Goal: Task Accomplishment & Management: Use online tool/utility

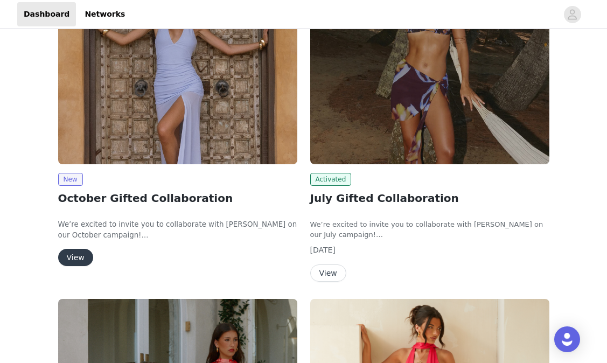
scroll to position [187, 0]
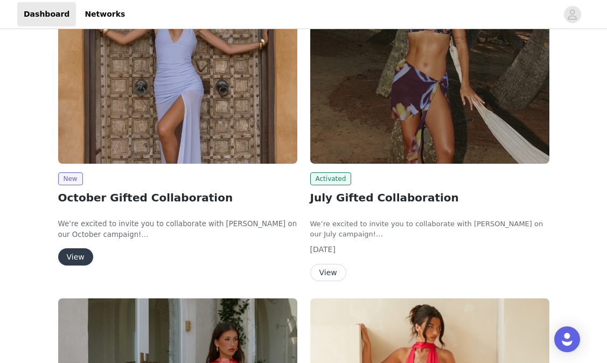
click at [82, 254] on button "View" at bounding box center [75, 256] width 35 height 17
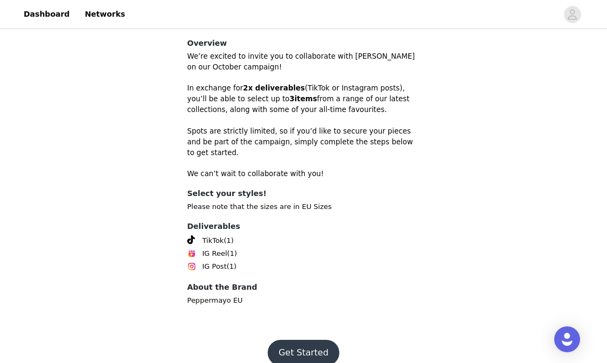
scroll to position [320, 0]
click at [318, 340] on button "Get Started" at bounding box center [304, 353] width 72 height 26
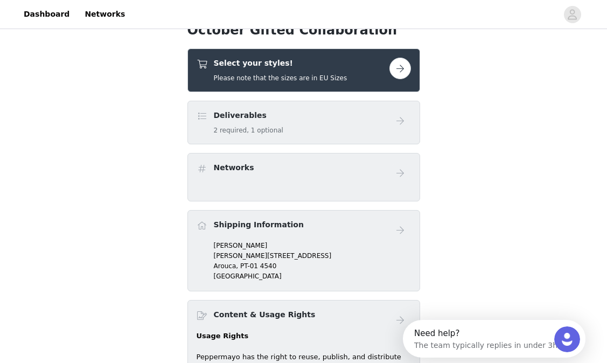
scroll to position [278, 0]
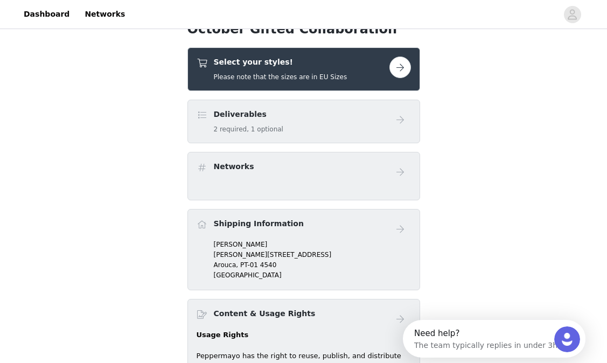
click at [342, 103] on div "Deliverables 2 required, 1 optional" at bounding box center [303, 122] width 233 height 44
click at [342, 126] on div "Deliverables 2 required, 1 optional" at bounding box center [292, 121] width 193 height 25
click at [407, 68] on button "button" at bounding box center [400, 68] width 22 height 22
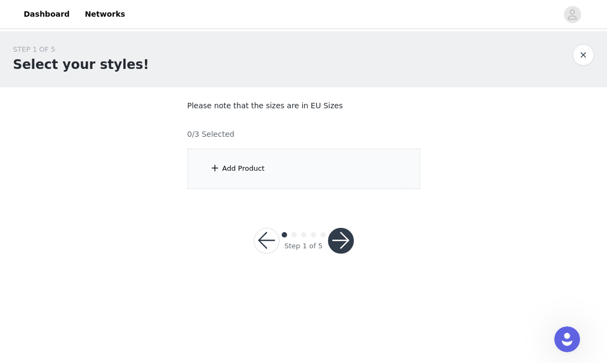
click at [301, 180] on div "Add Product" at bounding box center [303, 169] width 233 height 40
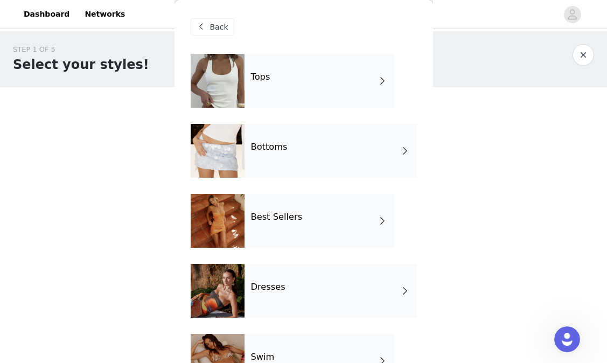
click at [294, 93] on div "Tops" at bounding box center [319, 81] width 150 height 54
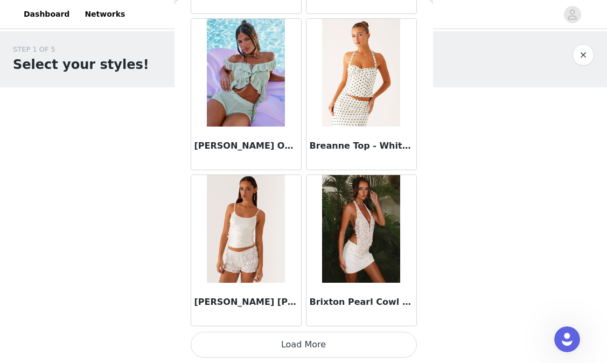
click at [301, 353] on button "Load More" at bounding box center [304, 345] width 226 height 26
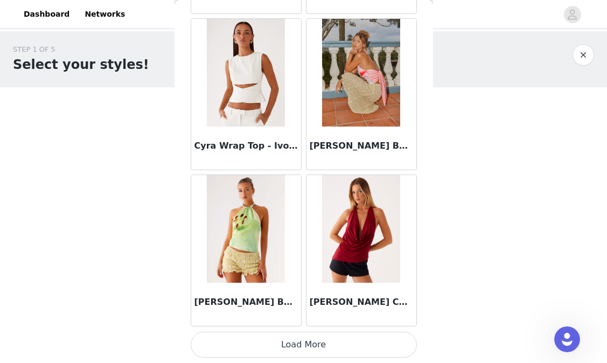
click at [295, 343] on button "Load More" at bounding box center [304, 345] width 226 height 26
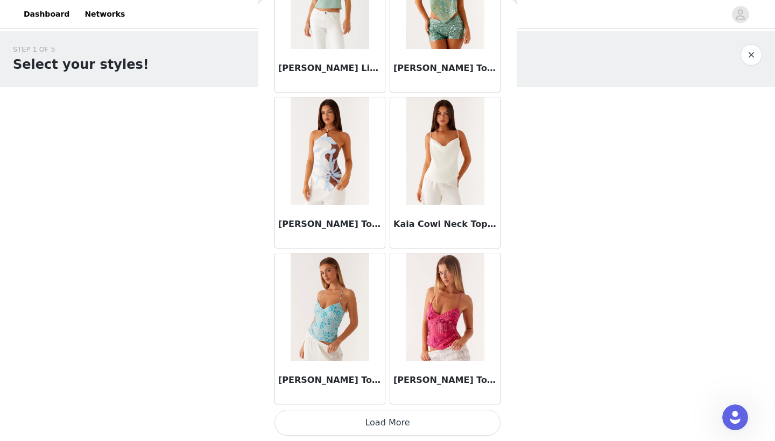
click at [426, 362] on button "Load More" at bounding box center [388, 423] width 226 height 26
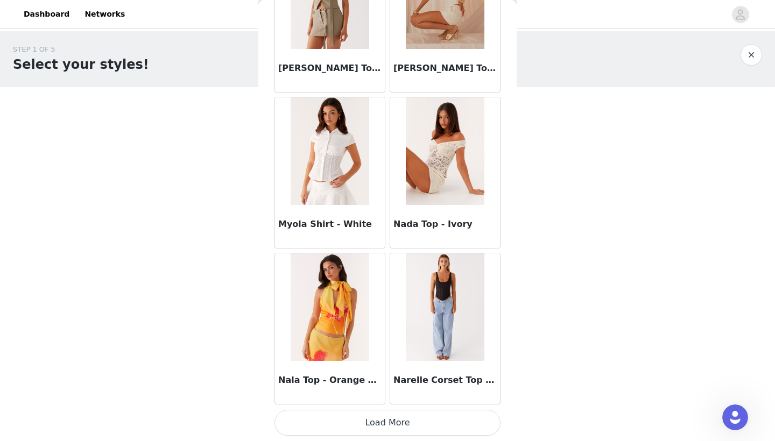
click at [408, 362] on button "Load More" at bounding box center [388, 423] width 226 height 26
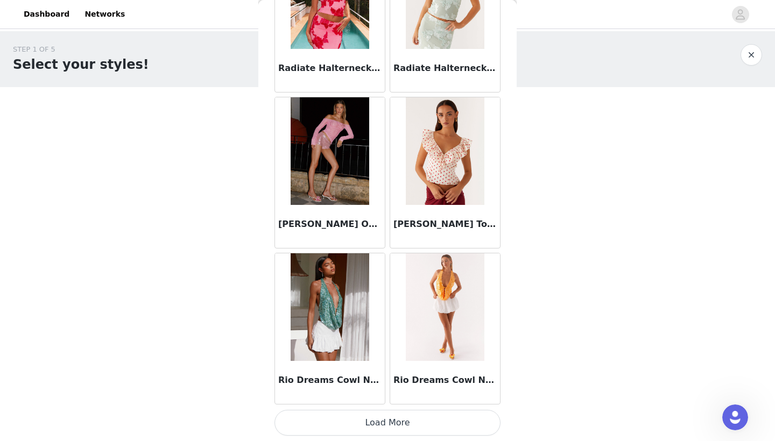
click at [397, 362] on button "Load More" at bounding box center [388, 423] width 226 height 26
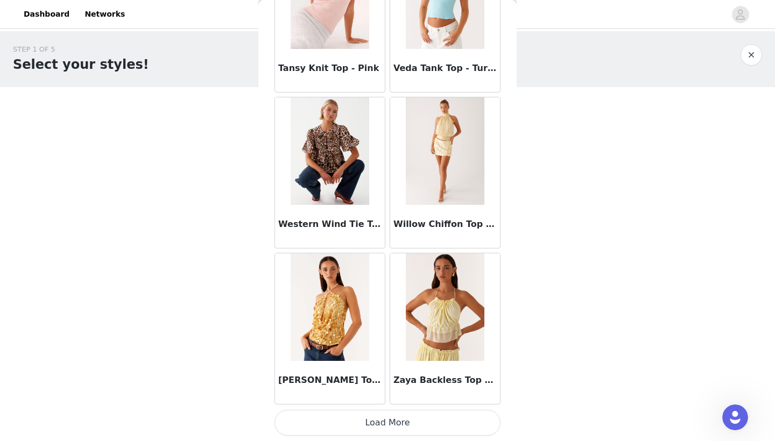
click at [606, 52] on button "button" at bounding box center [752, 55] width 22 height 22
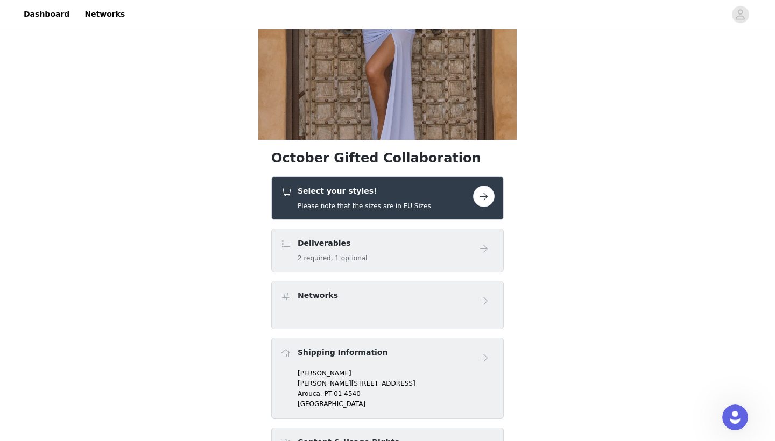
click at [472, 203] on div "Select your styles! Please note that the sizes are in EU Sizes" at bounding box center [376, 198] width 193 height 25
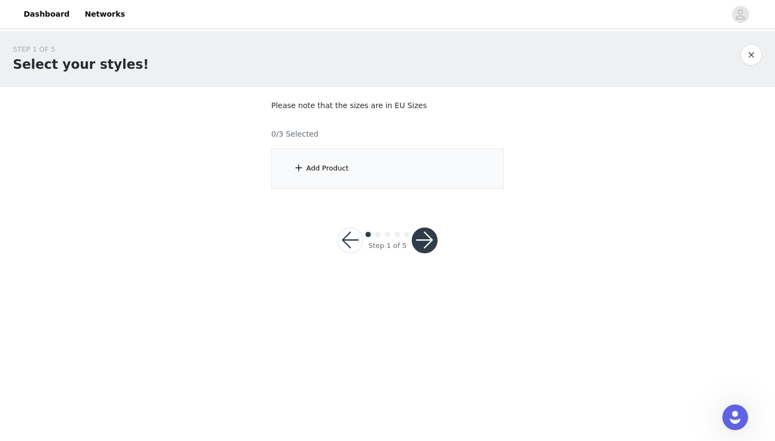
click at [432, 174] on div "Add Product" at bounding box center [387, 169] width 233 height 40
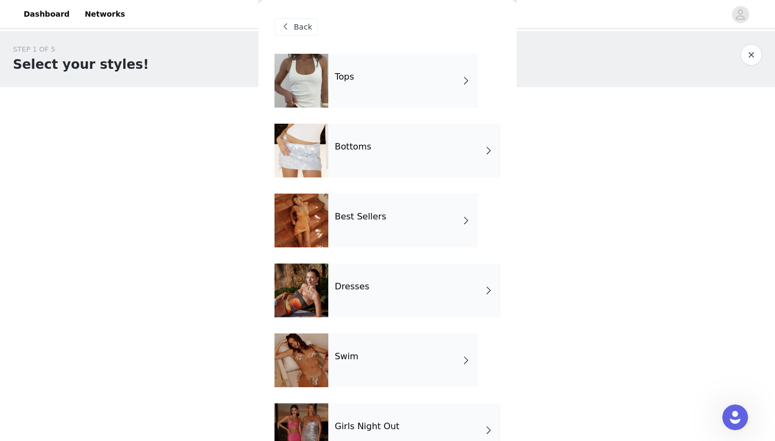
click at [416, 149] on div "Bottoms" at bounding box center [414, 151] width 172 height 54
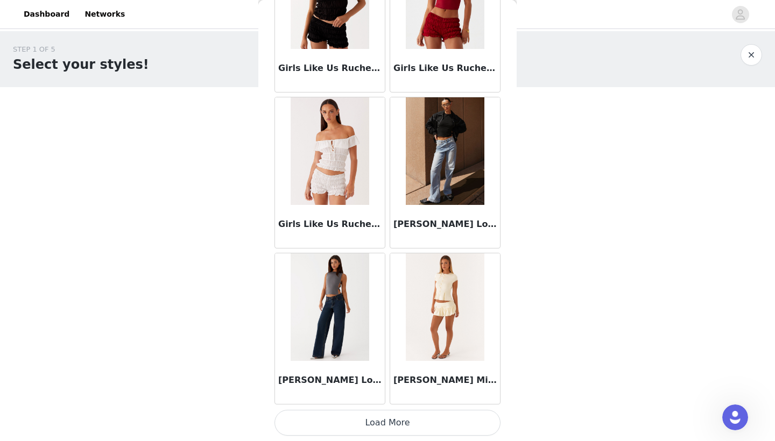
click at [400, 362] on button "Load More" at bounding box center [388, 423] width 226 height 26
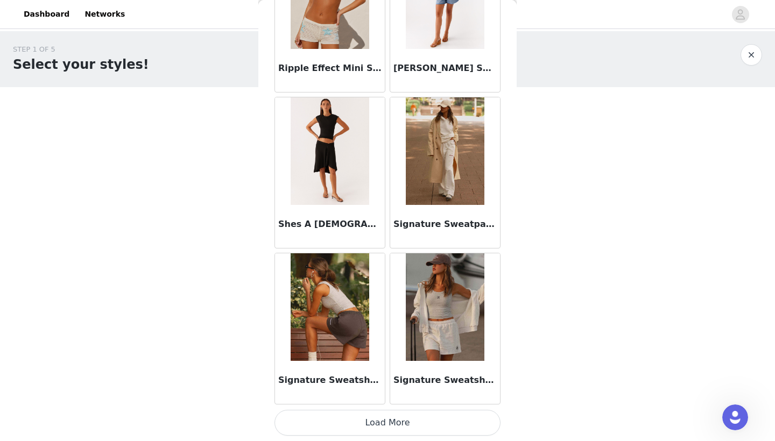
click at [405, 362] on button "Load More" at bounding box center [388, 423] width 226 height 26
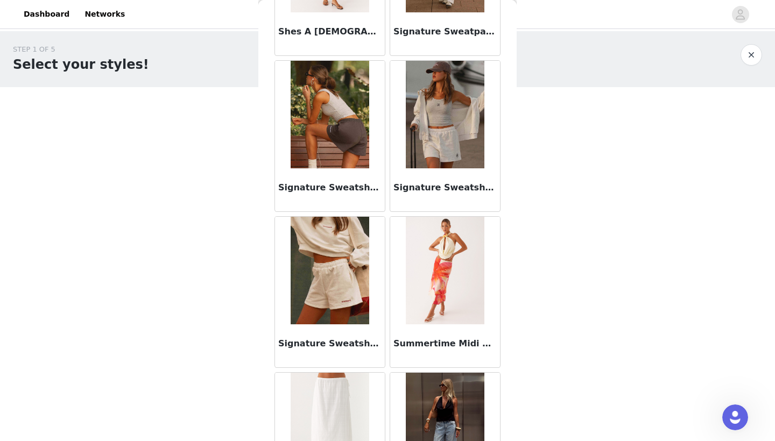
scroll to position [2958, 0]
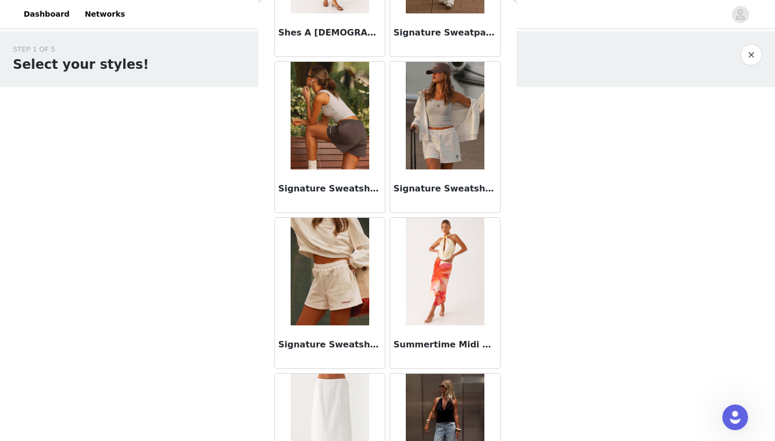
click at [105, 61] on h1 "Select your styles!" at bounding box center [81, 64] width 136 height 19
click at [57, 14] on link "Dashboard" at bounding box center [46, 14] width 59 height 24
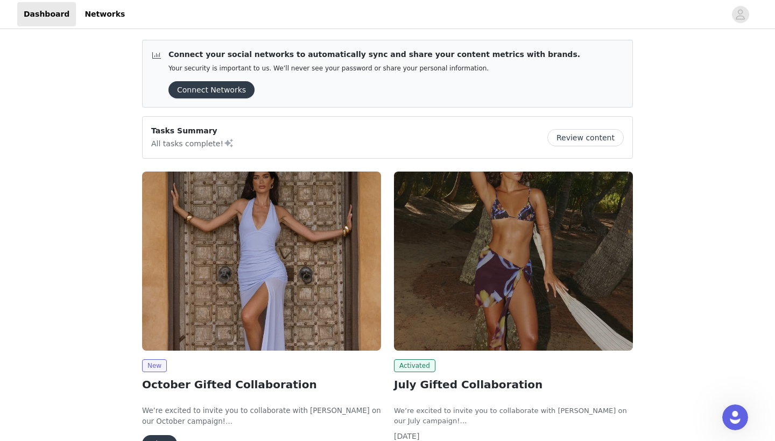
click at [235, 218] on img at bounding box center [261, 261] width 239 height 179
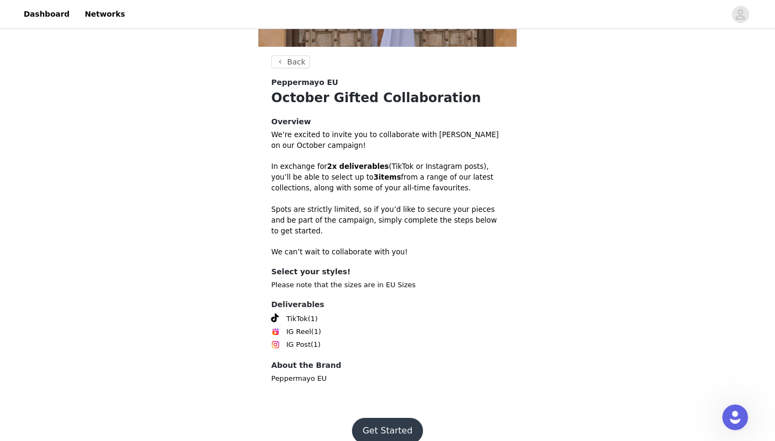
scroll to position [242, 0]
click at [376, 362] on footer "Get Started" at bounding box center [388, 432] width 140 height 52
click at [376, 362] on button "Get Started" at bounding box center [388, 432] width 72 height 26
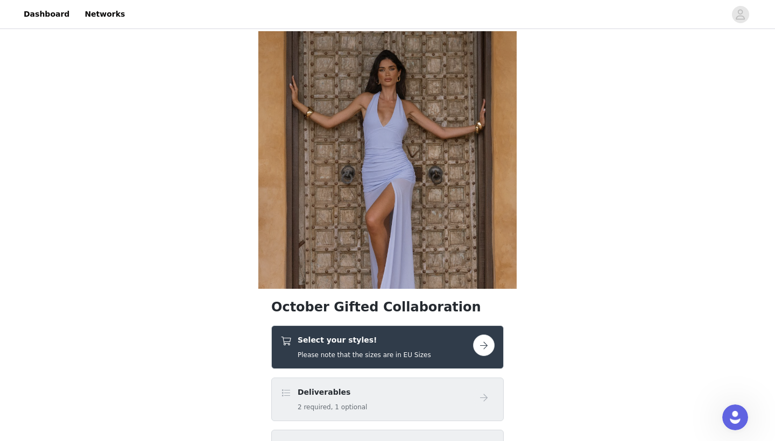
click at [361, 354] on h5 "Please note that the sizes are in EU Sizes" at bounding box center [364, 355] width 133 height 10
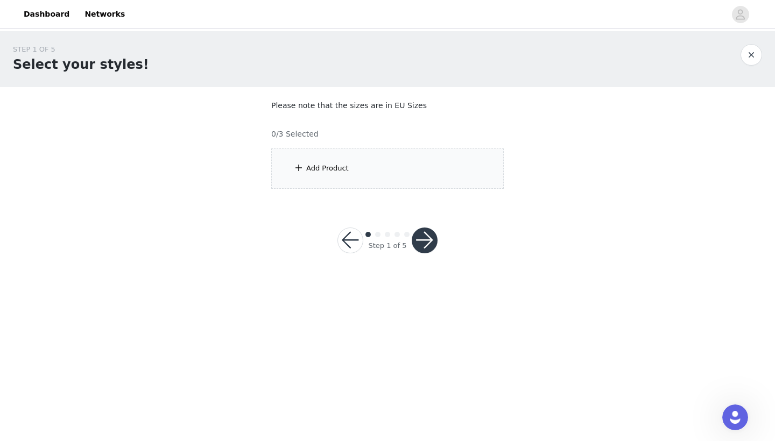
click at [409, 177] on div "Add Product" at bounding box center [387, 169] width 233 height 40
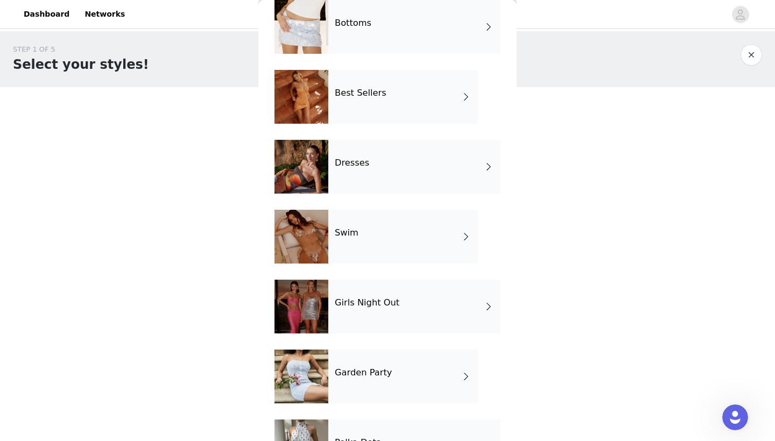
scroll to position [139, 0]
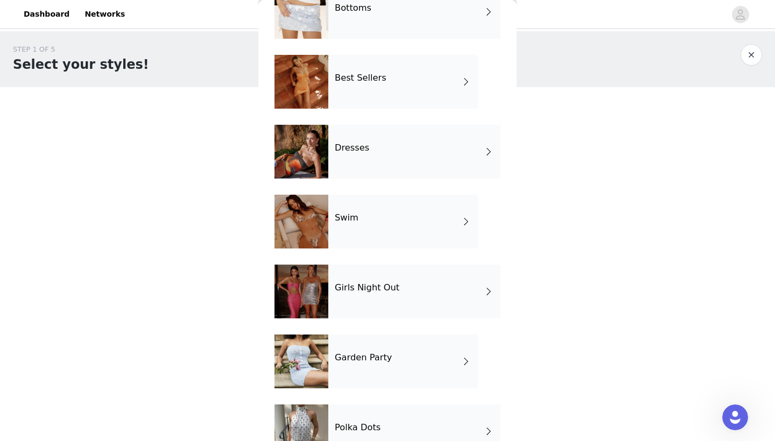
click at [394, 167] on div "Dresses" at bounding box center [414, 152] width 172 height 54
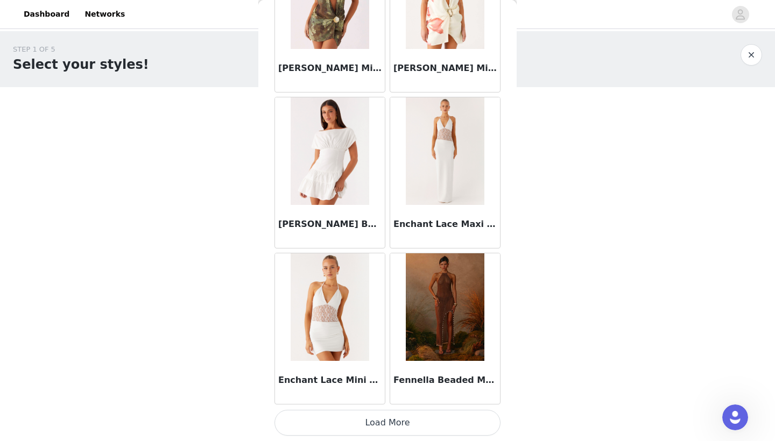
scroll to position [0, 0]
click at [375, 362] on button "Load More" at bounding box center [388, 423] width 226 height 26
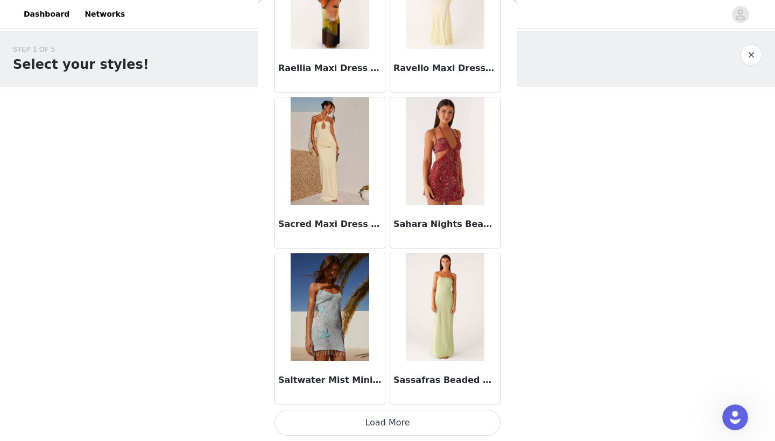
scroll to position [2767, 0]
click at [400, 362] on button "Load More" at bounding box center [388, 423] width 226 height 26
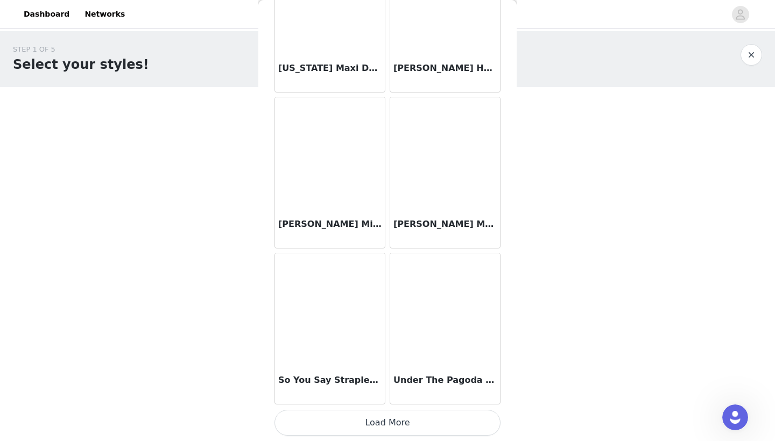
scroll to position [4328, 0]
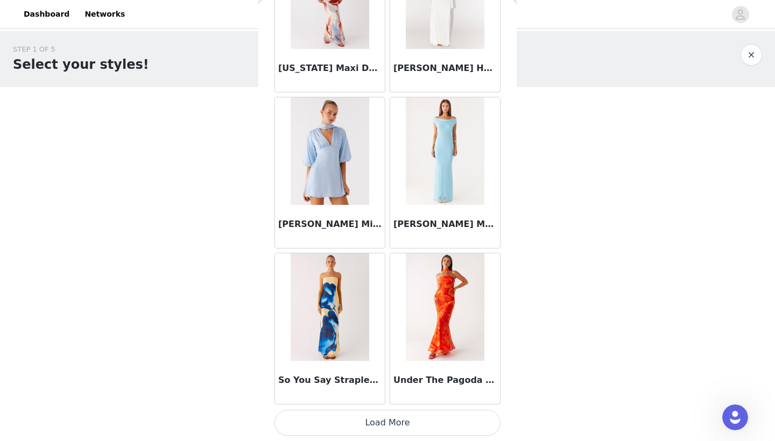
click at [606, 52] on button "button" at bounding box center [752, 55] width 22 height 22
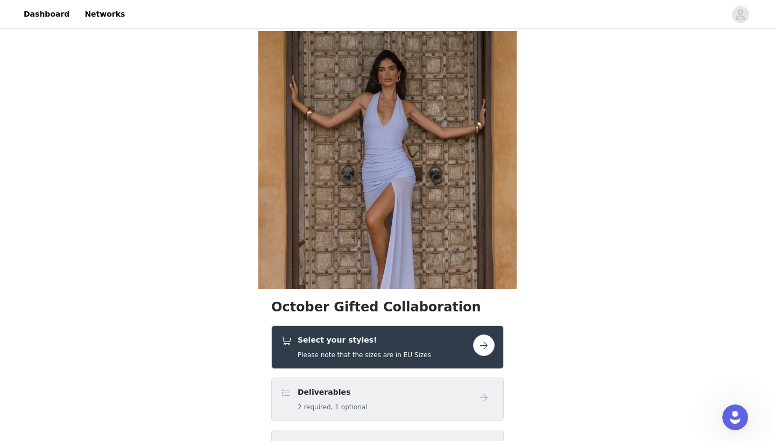
click at [395, 357] on h5 "Please note that the sizes are in EU Sizes" at bounding box center [364, 355] width 133 height 10
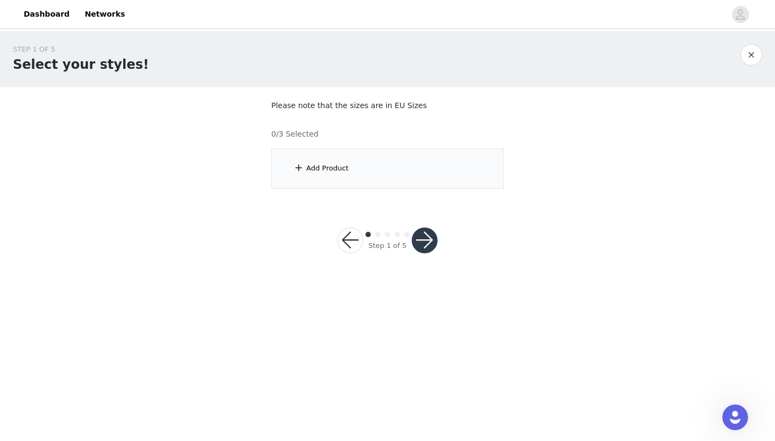
click at [395, 184] on div "Add Product" at bounding box center [387, 169] width 233 height 40
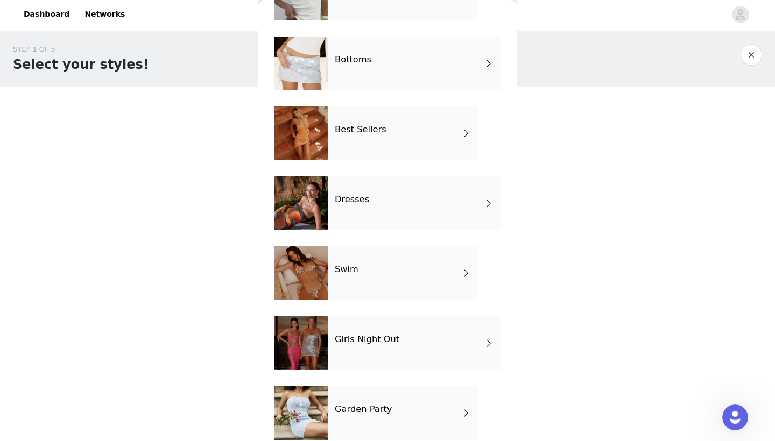
scroll to position [86, 0]
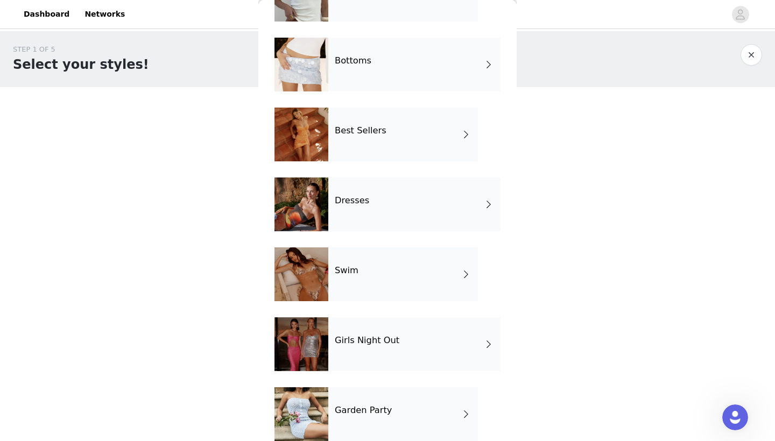
click at [396, 61] on div "Bottoms" at bounding box center [414, 65] width 172 height 54
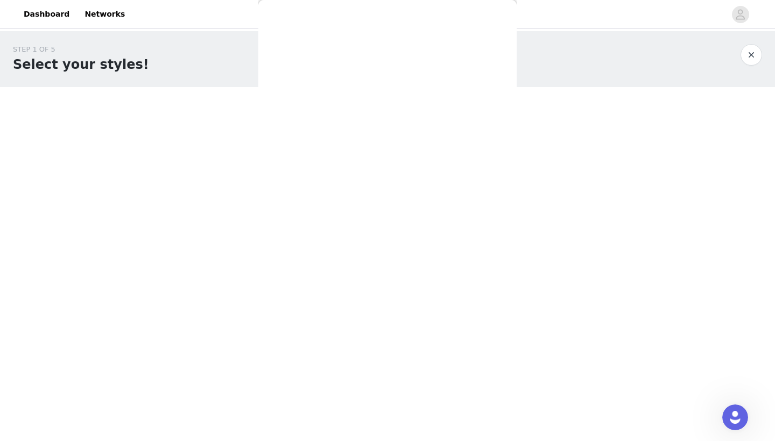
scroll to position [0, 0]
